Goal: Task Accomplishment & Management: Complete application form

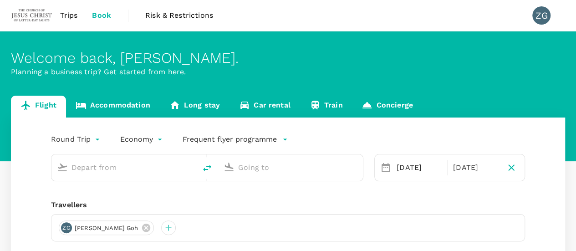
click at [68, 16] on span "Trips" at bounding box center [69, 15] width 18 height 11
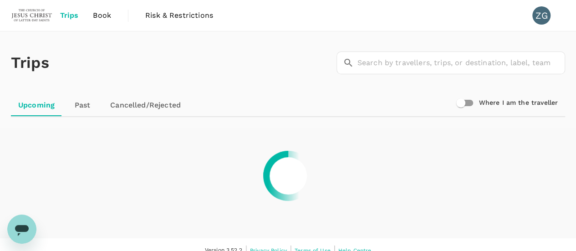
click at [173, 18] on span "Risk & Restrictions" at bounding box center [179, 15] width 68 height 11
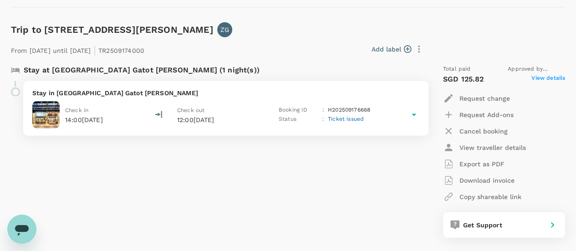
scroll to position [1150, 0]
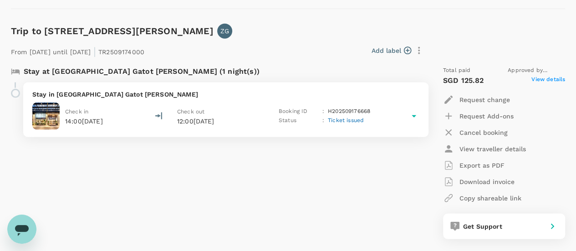
click at [414, 116] on icon at bounding box center [414, 116] width 5 height 2
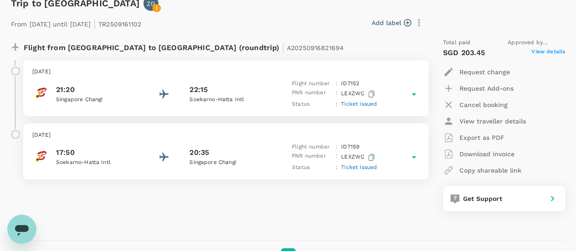
scroll to position [1485, 0]
click at [414, 88] on icon at bounding box center [414, 93] width 11 height 11
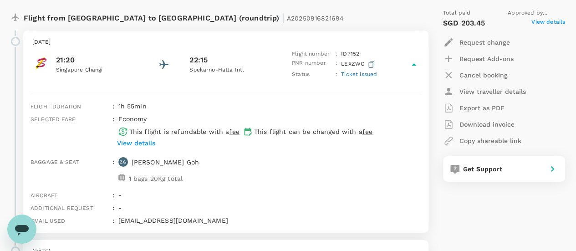
scroll to position [1516, 0]
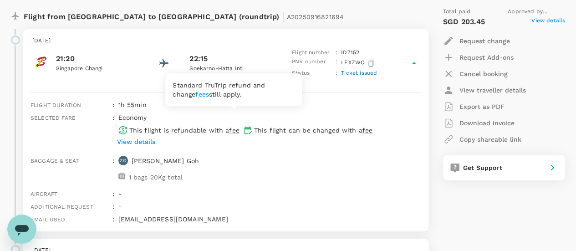
click at [234, 127] on span "fee" at bounding box center [234, 130] width 10 height 7
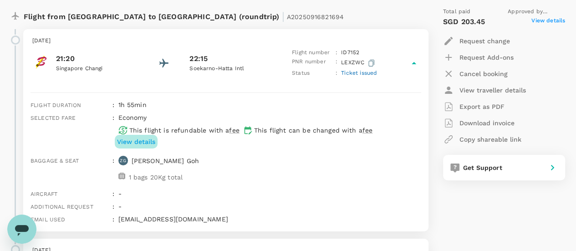
click at [133, 137] on p "View details" at bounding box center [136, 141] width 38 height 9
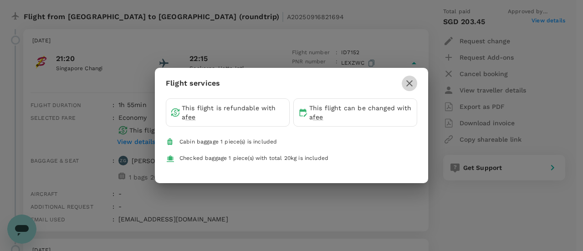
click at [410, 84] on icon "button" at bounding box center [409, 83] width 6 height 6
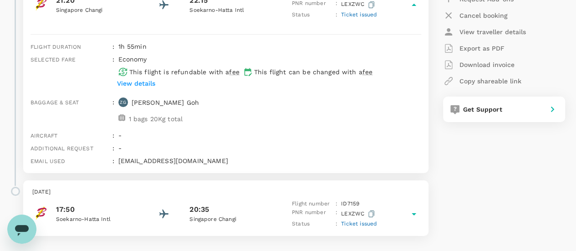
scroll to position [1580, 0]
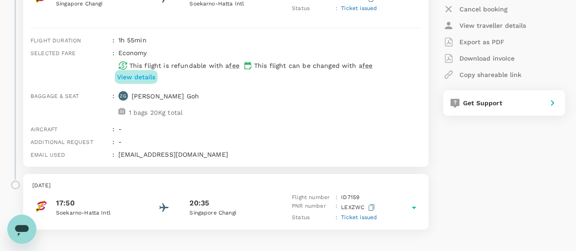
click at [140, 72] on p "View details" at bounding box center [136, 76] width 38 height 9
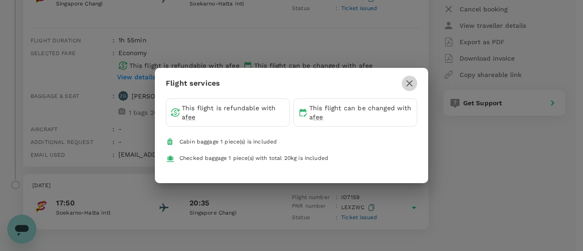
click at [409, 81] on icon "button" at bounding box center [409, 83] width 11 height 11
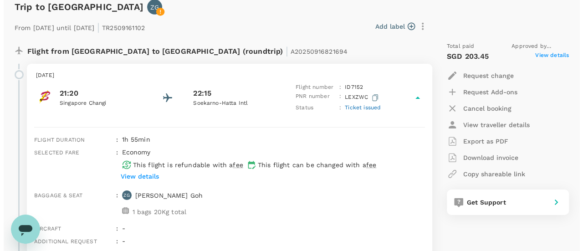
scroll to position [1481, 0]
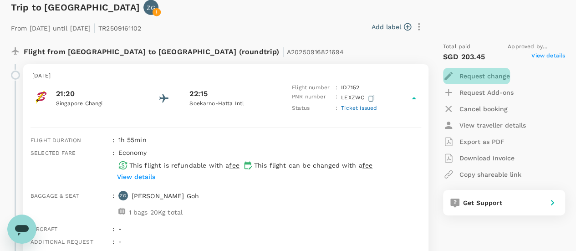
click at [474, 72] on p "Request change" at bounding box center [485, 76] width 51 height 9
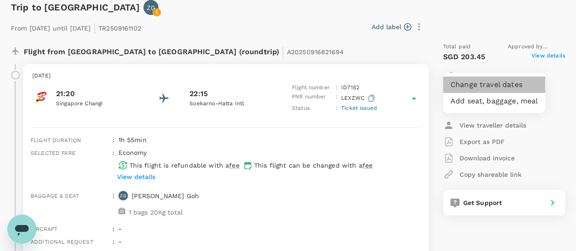
click at [472, 82] on li "Change travel dates" at bounding box center [494, 85] width 102 height 16
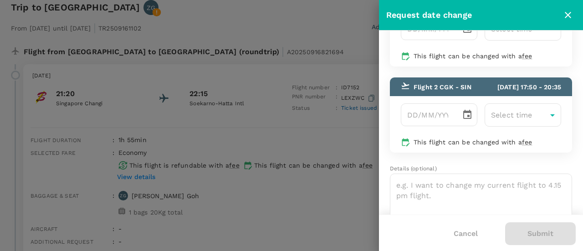
scroll to position [87, 0]
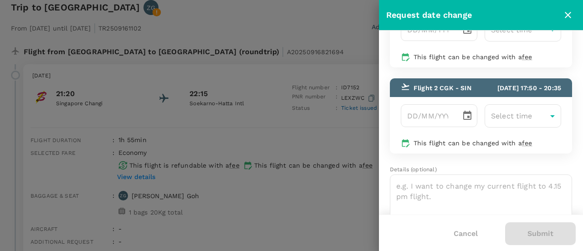
click at [497, 92] on span "[DATE] 17:50 - 20:35" at bounding box center [529, 87] width 64 height 7
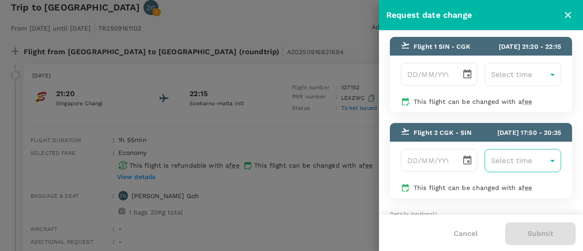
scroll to position [42, 0]
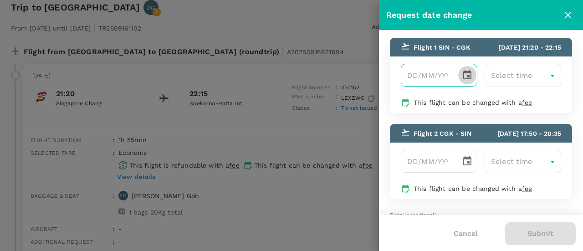
click at [463, 79] on icon "Choose date" at bounding box center [467, 74] width 8 height 9
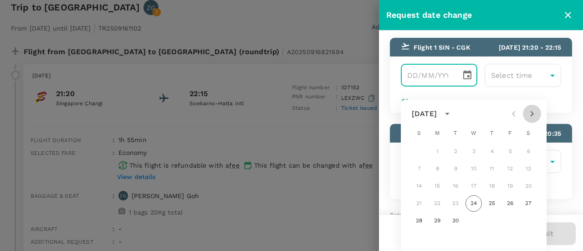
click at [531, 113] on icon "Next month" at bounding box center [532, 113] width 11 height 11
click at [533, 114] on icon "Next month" at bounding box center [532, 113] width 11 height 11
click at [416, 202] on button "18" at bounding box center [419, 203] width 16 height 16
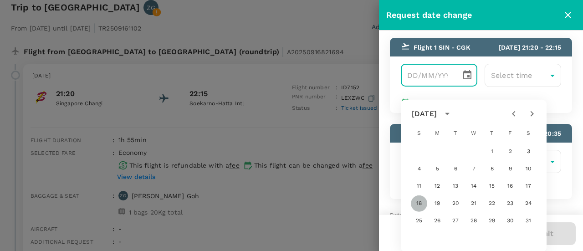
type input "[DATE]"
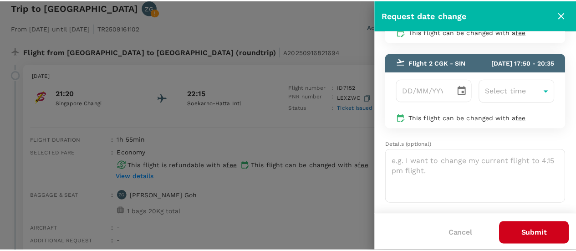
scroll to position [0, 0]
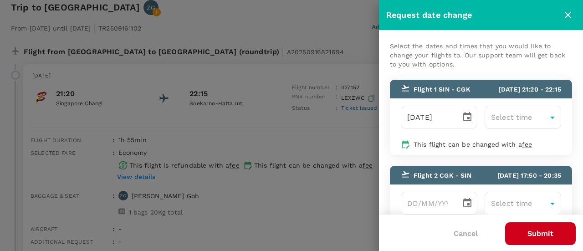
click at [569, 15] on icon "close" at bounding box center [568, 15] width 6 height 6
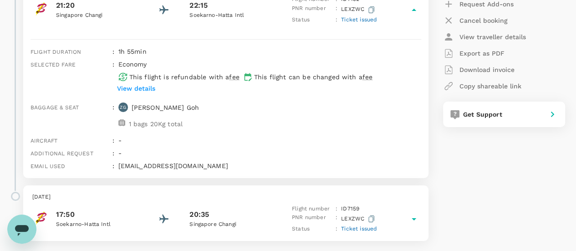
scroll to position [1571, 0]
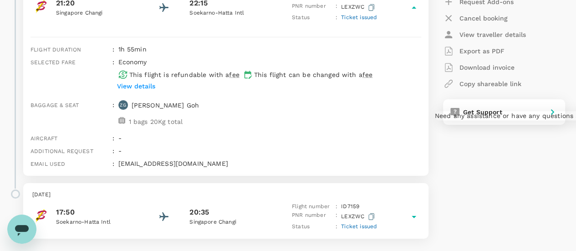
click at [486, 104] on div "Get Support" at bounding box center [502, 110] width 84 height 13
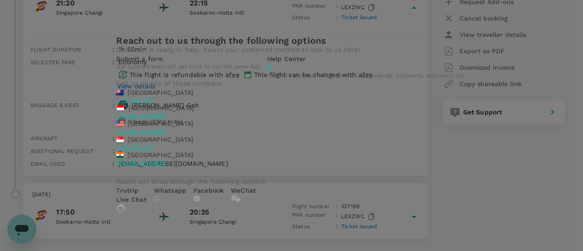
click at [455, 133] on div "Reach out to us through the following options Our team is ready to help. Select…" at bounding box center [291, 125] width 583 height 251
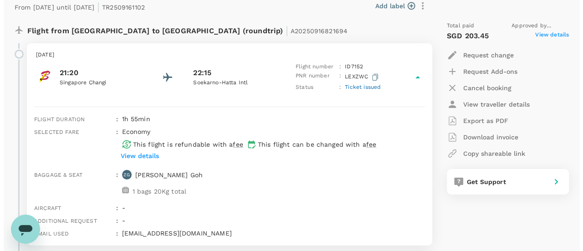
scroll to position [1501, 0]
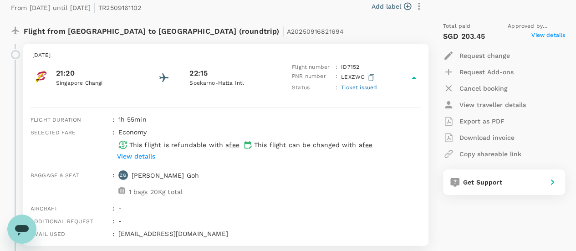
click at [488, 51] on p "Request change" at bounding box center [485, 55] width 51 height 9
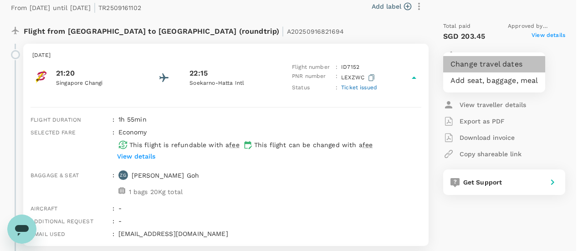
click at [479, 61] on li "Change travel dates" at bounding box center [494, 64] width 102 height 16
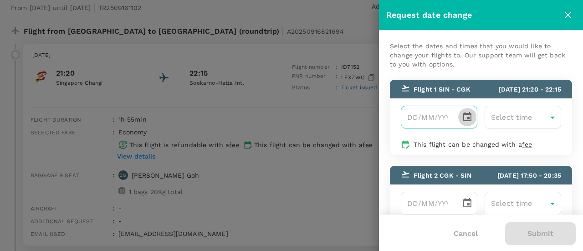
click at [464, 121] on icon "Choose date" at bounding box center [467, 116] width 8 height 9
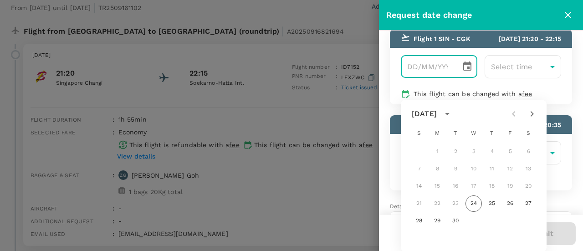
scroll to position [51, 0]
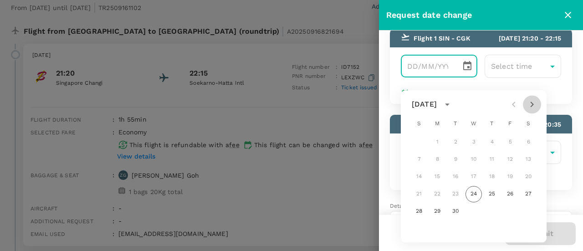
click at [532, 103] on icon "Next month" at bounding box center [532, 104] width 11 height 11
click at [527, 178] on button "17" at bounding box center [528, 177] width 16 height 16
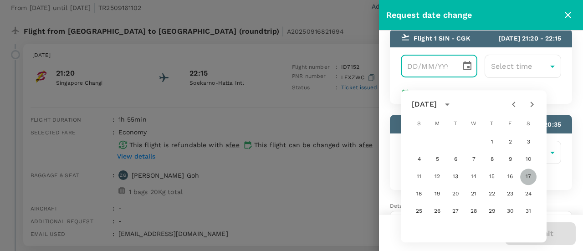
type input "[DATE]"
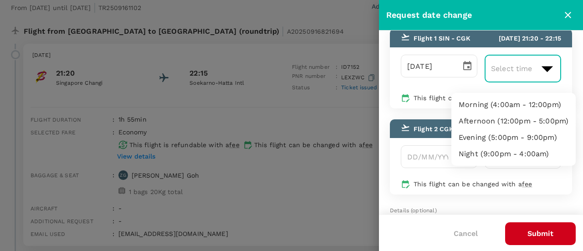
click at [512, 151] on li "Night (9:00pm - 4:00am)" at bounding box center [513, 154] width 124 height 16
type input "21:00-04:00"
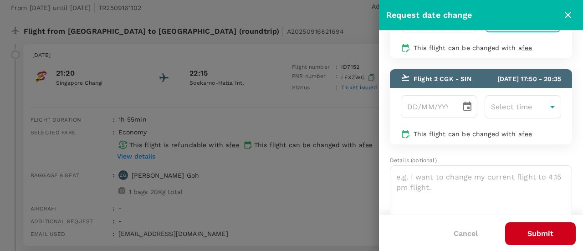
scroll to position [92, 0]
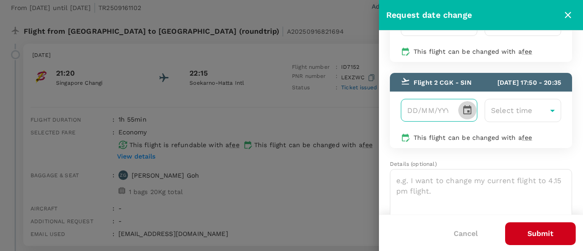
click at [466, 116] on icon "Choose date" at bounding box center [467, 110] width 11 height 11
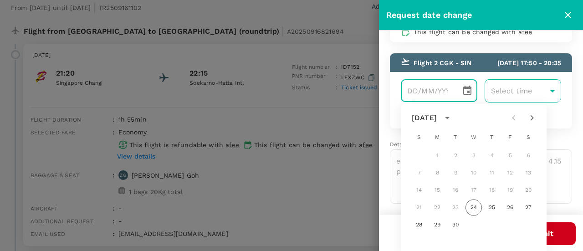
scroll to position [137, 0]
click at [531, 116] on icon "Next month" at bounding box center [532, 117] width 11 height 11
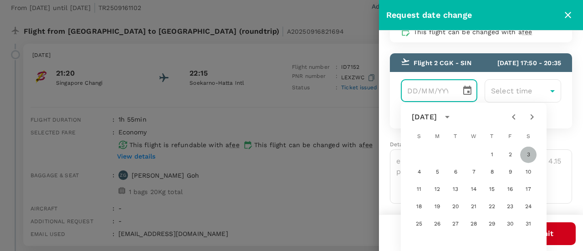
click at [526, 160] on button "3" at bounding box center [528, 155] width 16 height 16
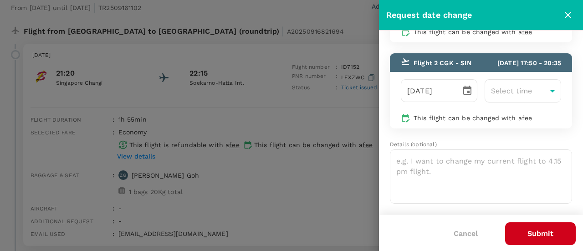
click at [526, 160] on div "1 2 3 4 5 6 7 8 9 10 11 12 13 14 15 16 17 18 19 20 21 22 23 24 25 26 27 28 29 3…" at bounding box center [473, 151] width 109 height 49
click at [464, 86] on icon "Choose date, selected date is Jan 3, 2026" at bounding box center [467, 90] width 11 height 11
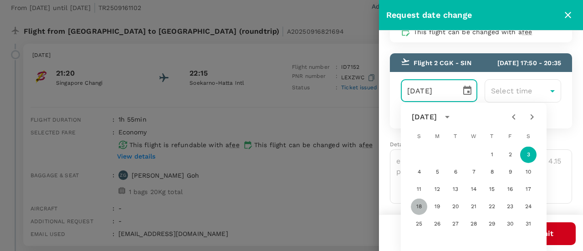
click at [419, 206] on button "18" at bounding box center [419, 207] width 16 height 16
type input "[DATE]"
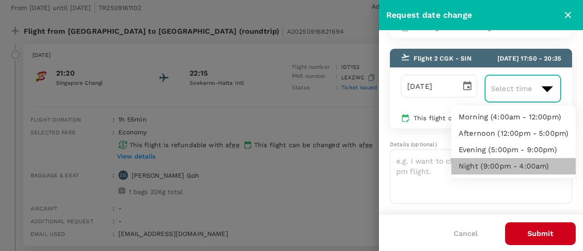
click at [489, 169] on li "Night (9:00pm - 4:00am)" at bounding box center [513, 166] width 124 height 16
type input "21:00-04:00"
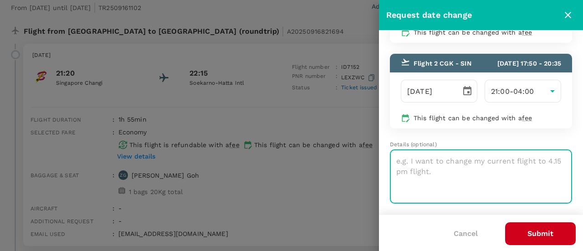
click at [489, 169] on textarea at bounding box center [481, 176] width 182 height 54
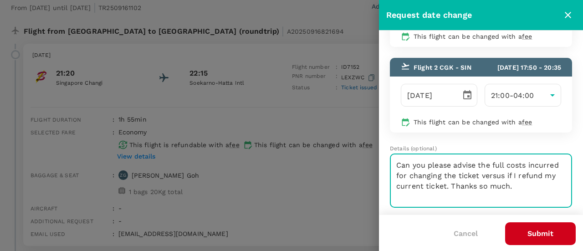
scroll to position [108, 0]
type textarea "Can you please advise the full costs incurred for changing the ticket versus if…"
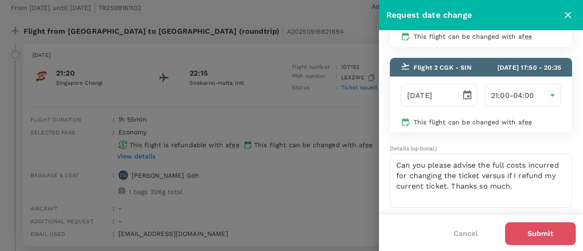
click at [548, 236] on button "Submit" at bounding box center [540, 233] width 71 height 23
